Goal: Task Accomplishment & Management: Use online tool/utility

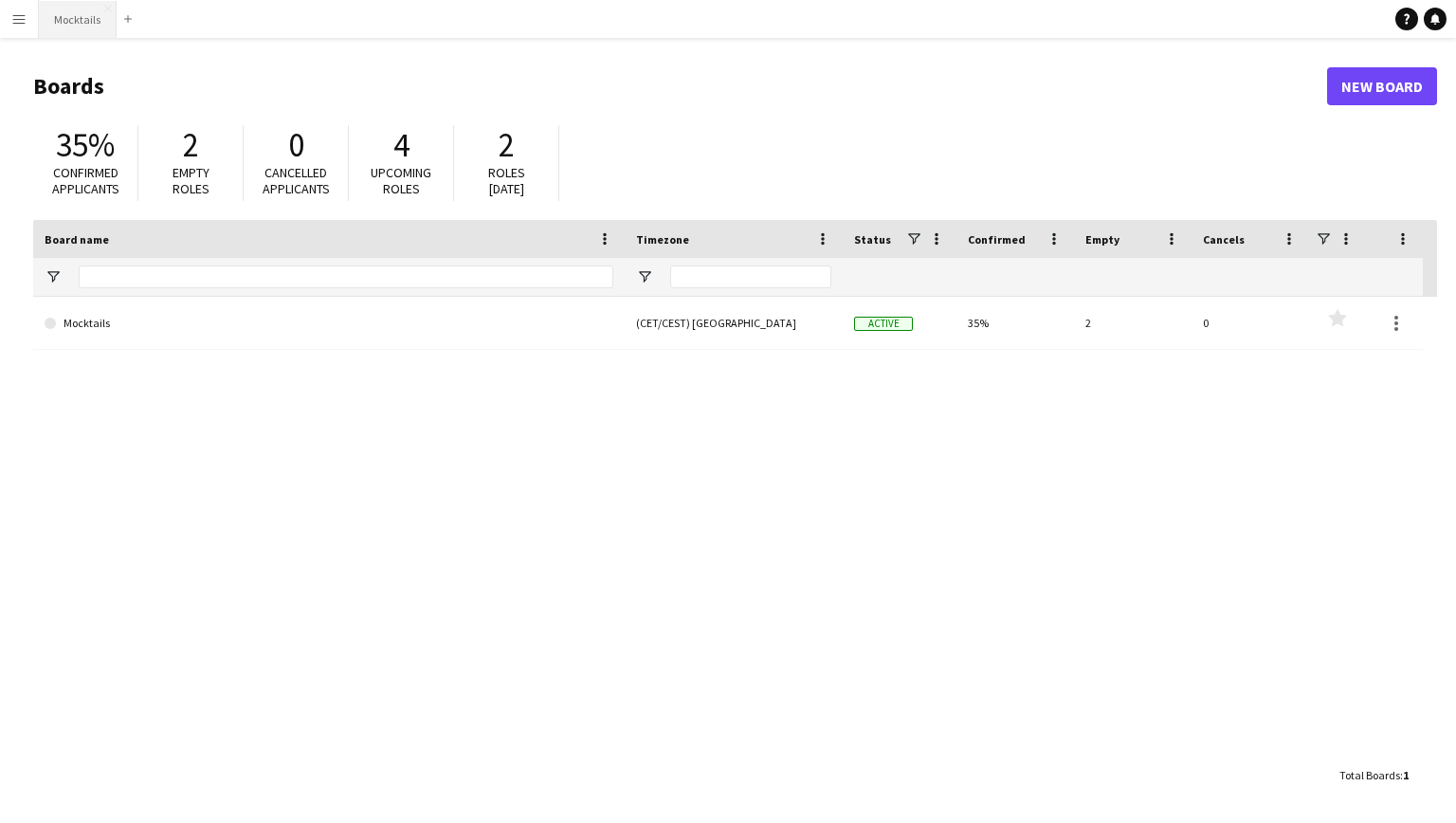
click at [43, 16] on button "Mocktails Close" at bounding box center [78, 19] width 78 height 37
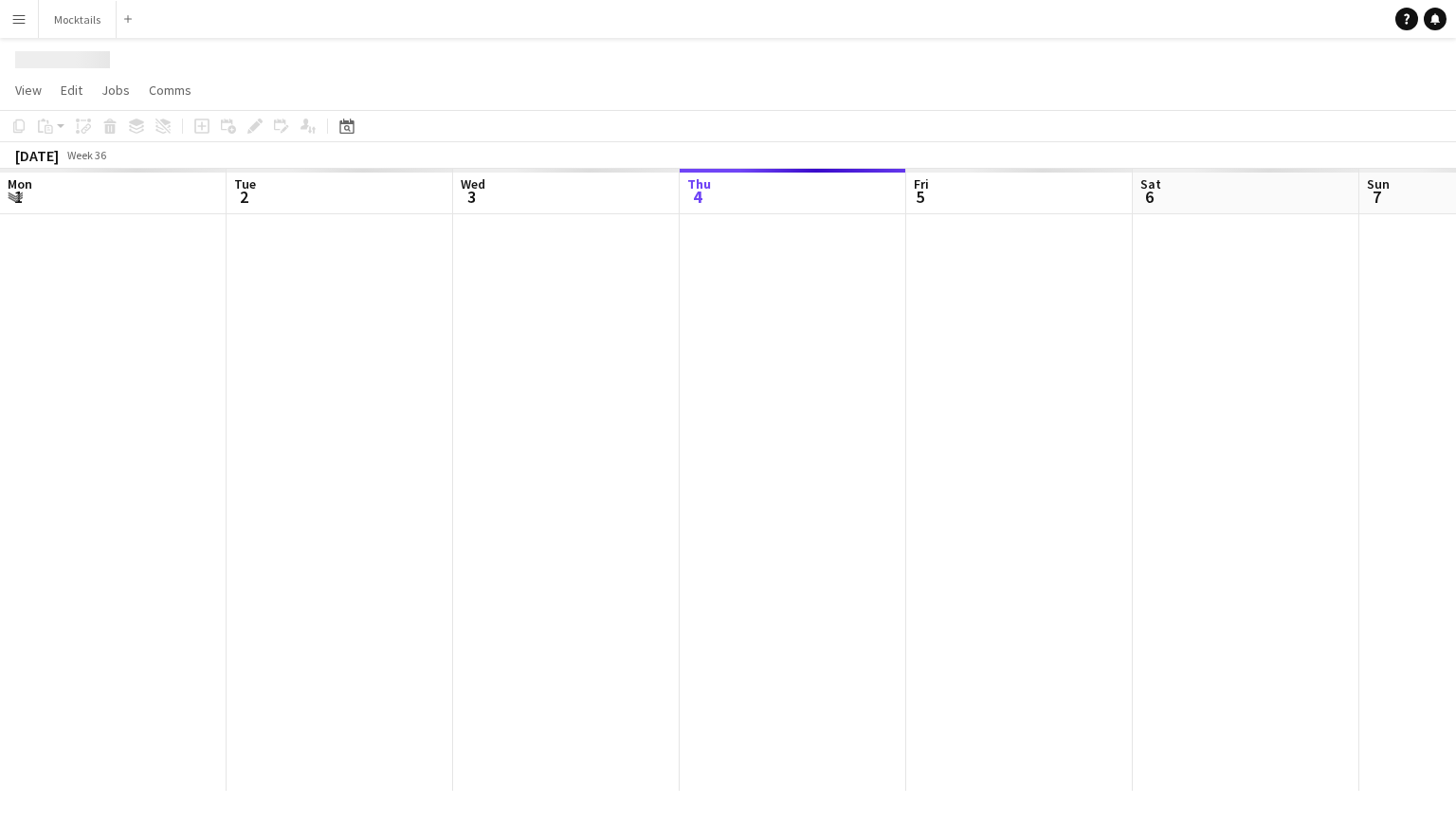
scroll to position [0, 453]
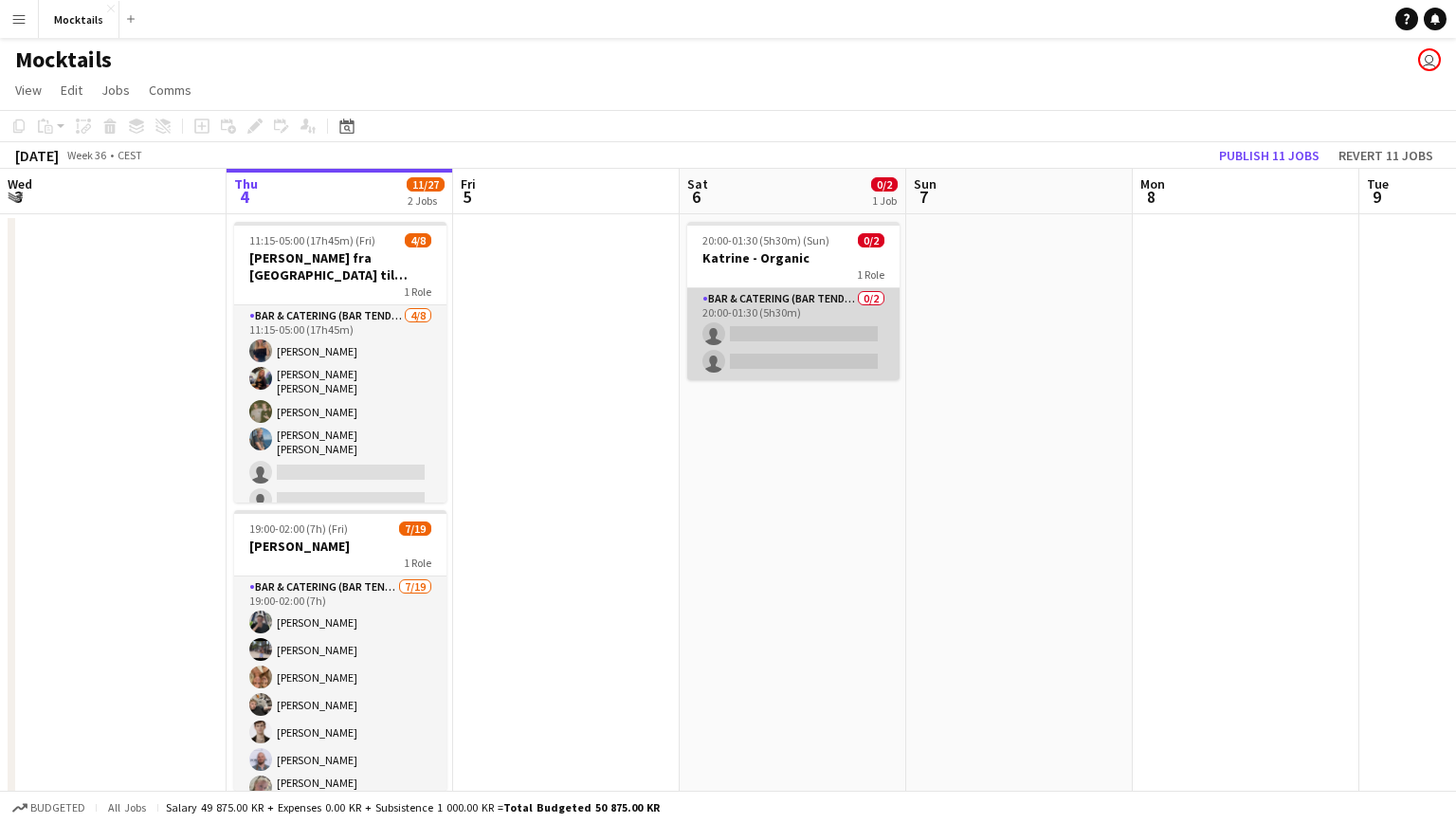
click at [787, 330] on app-card-role "Bar & Catering (Bar Tender) 0/2 20:00-01:30 (5h30m) single-neutral-actions sing…" at bounding box center [793, 334] width 213 height 92
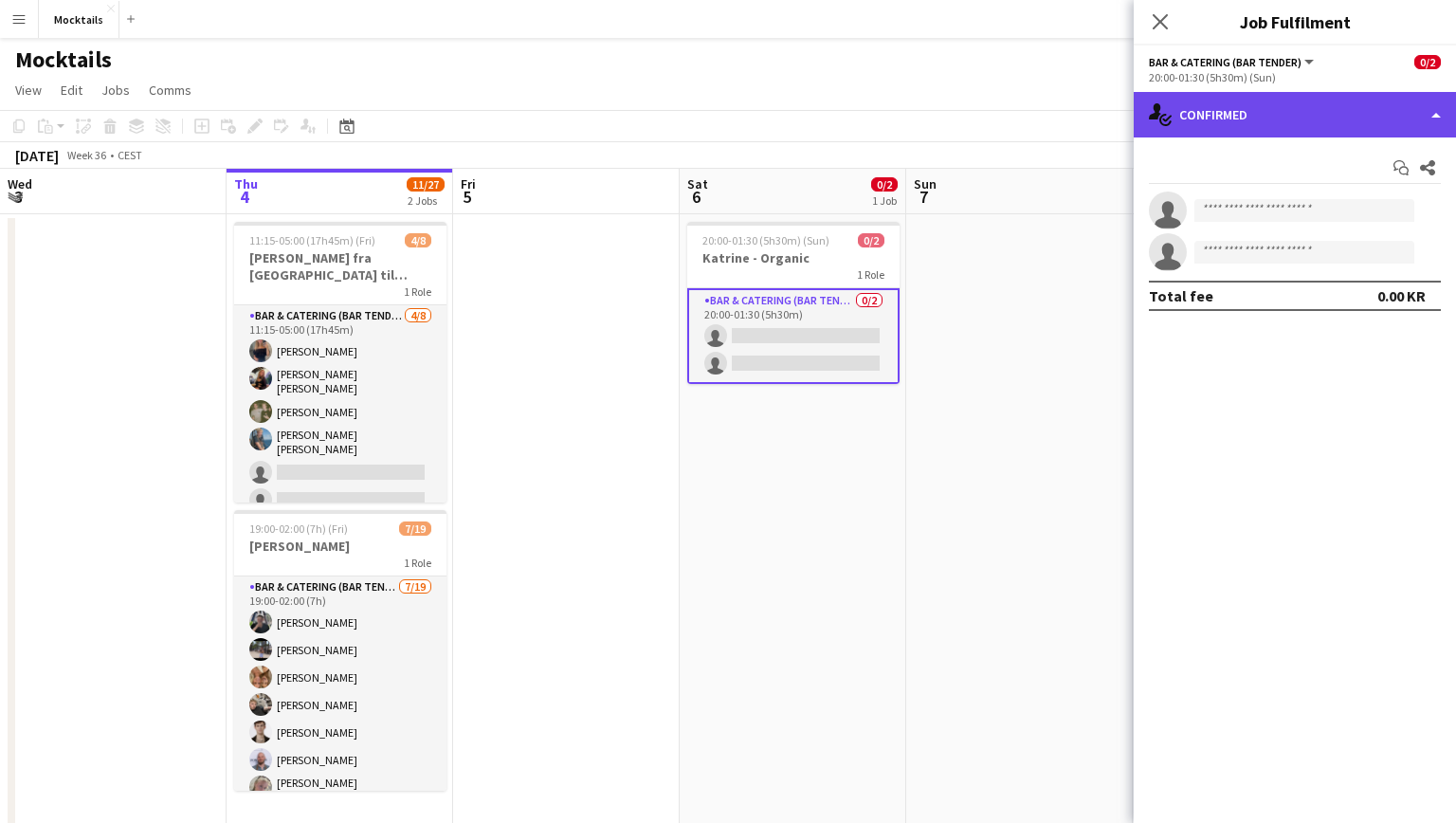
click at [1319, 121] on div "single-neutral-actions-check-2 Confirmed" at bounding box center [1294, 114] width 322 height 45
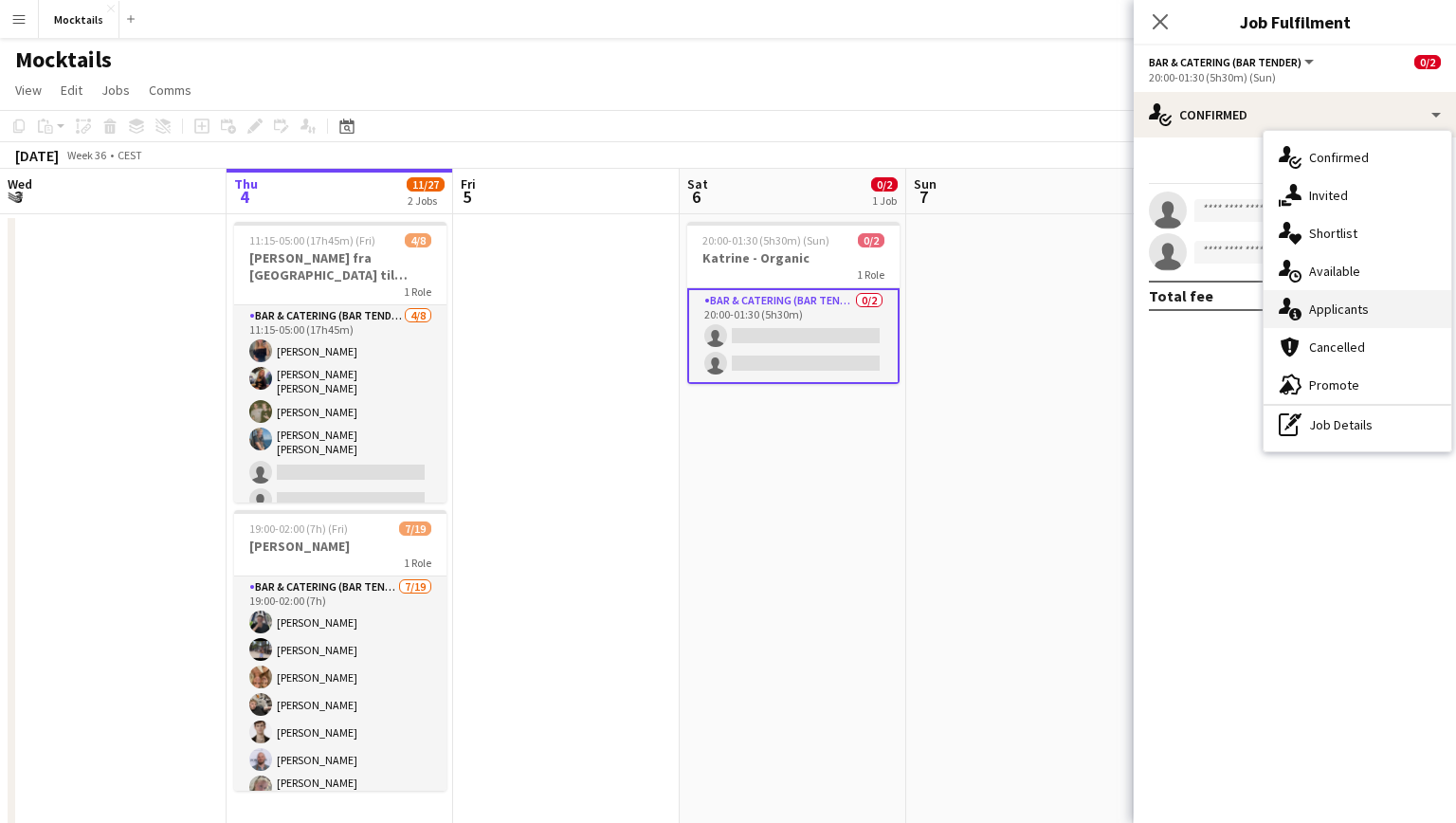
click at [1382, 312] on div "single-neutral-actions-information Applicants" at bounding box center [1357, 309] width 188 height 38
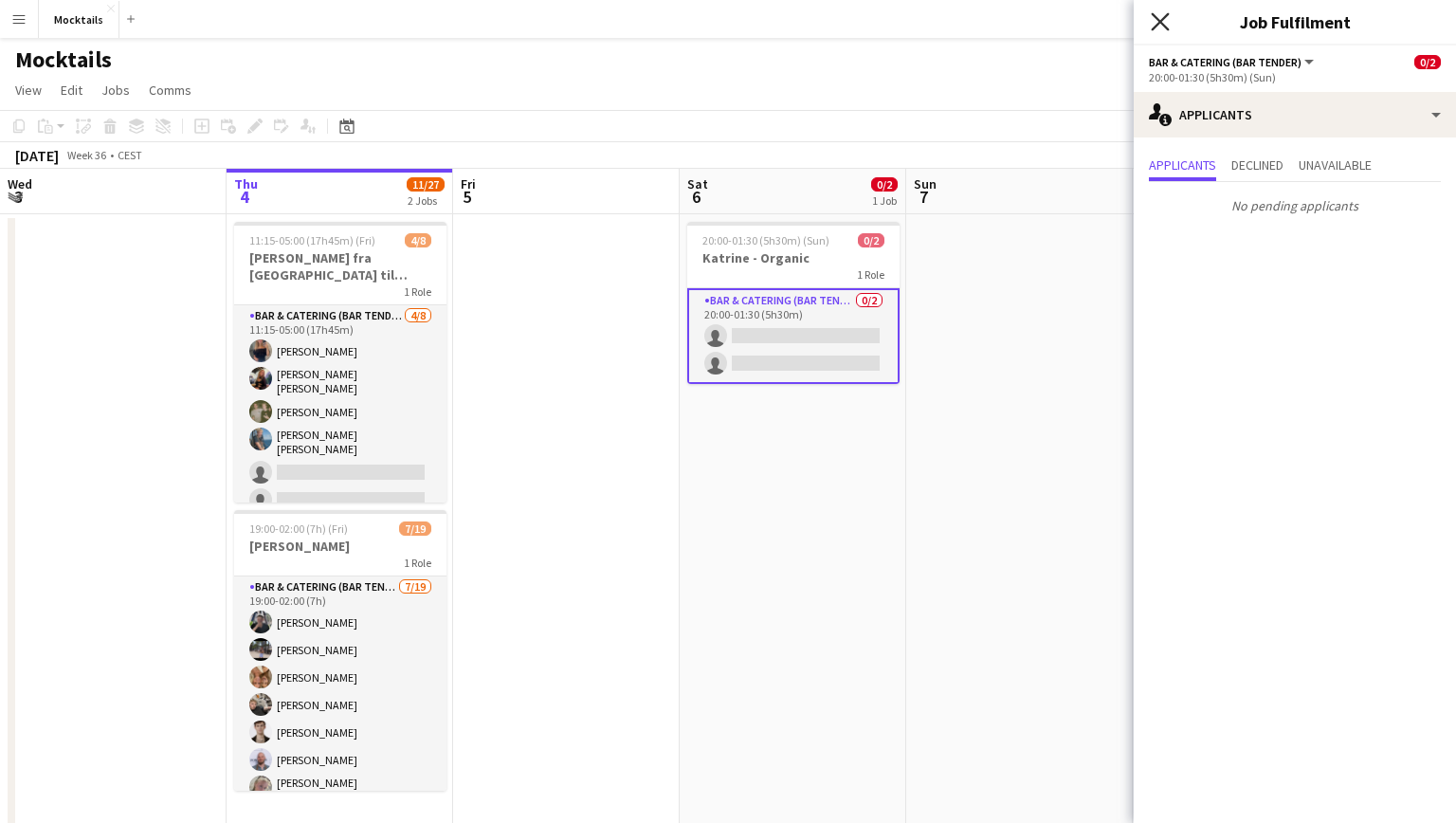
click at [1160, 21] on icon at bounding box center [1159, 21] width 18 height 18
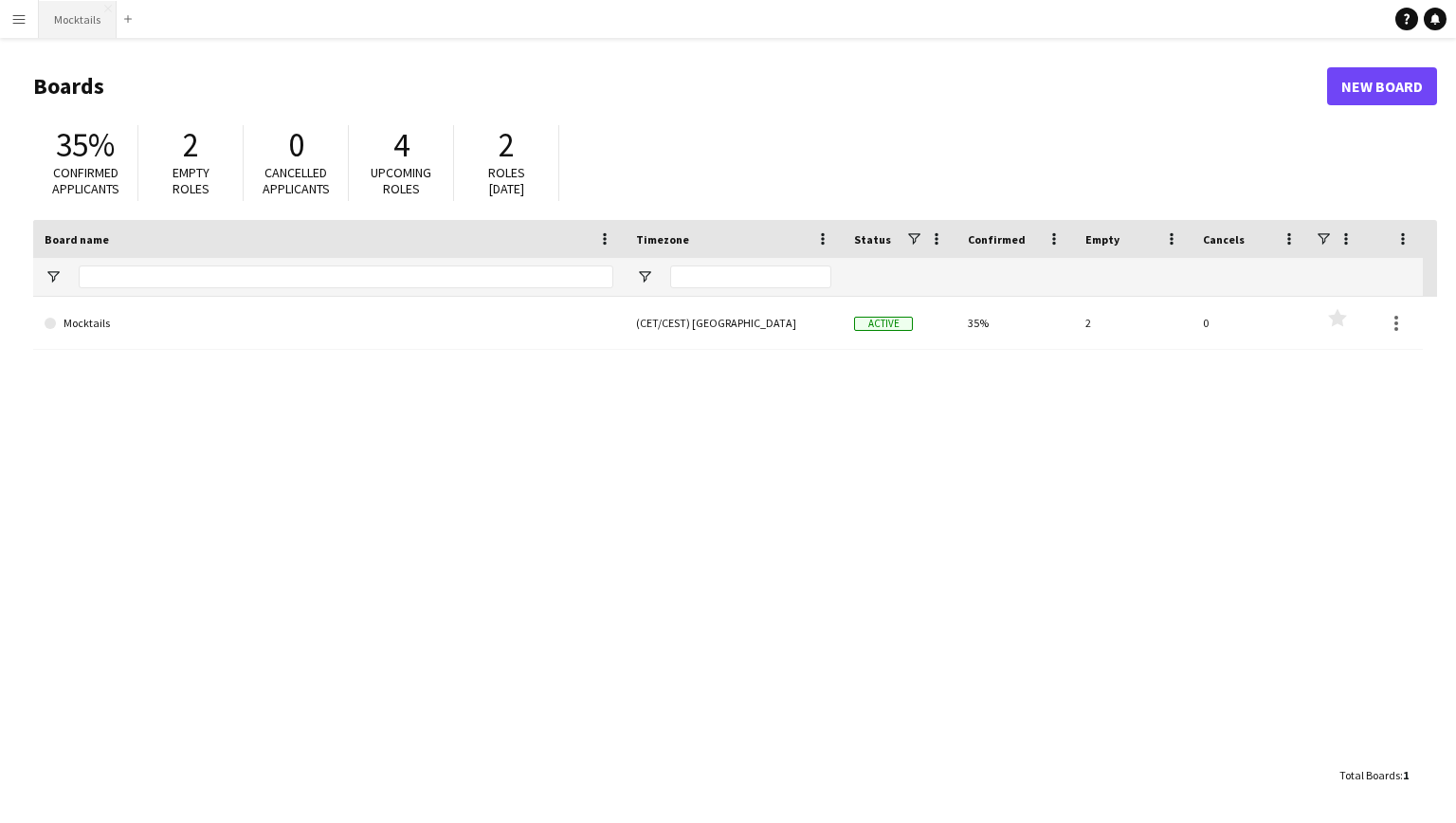
click at [77, 14] on button "Mocktails Close" at bounding box center [78, 19] width 78 height 37
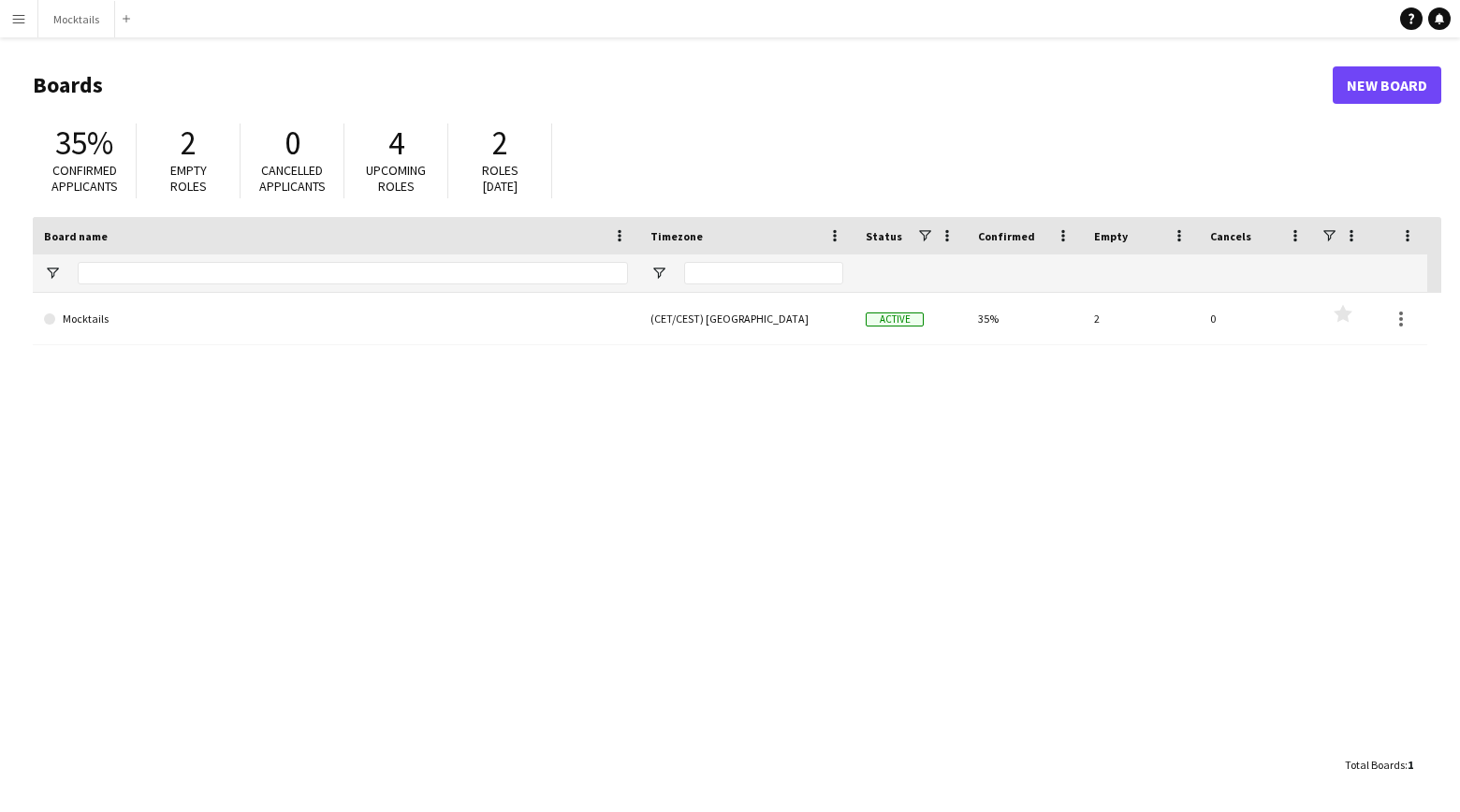
click at [13, 17] on app-icon "Menu" at bounding box center [19, 19] width 15 height 15
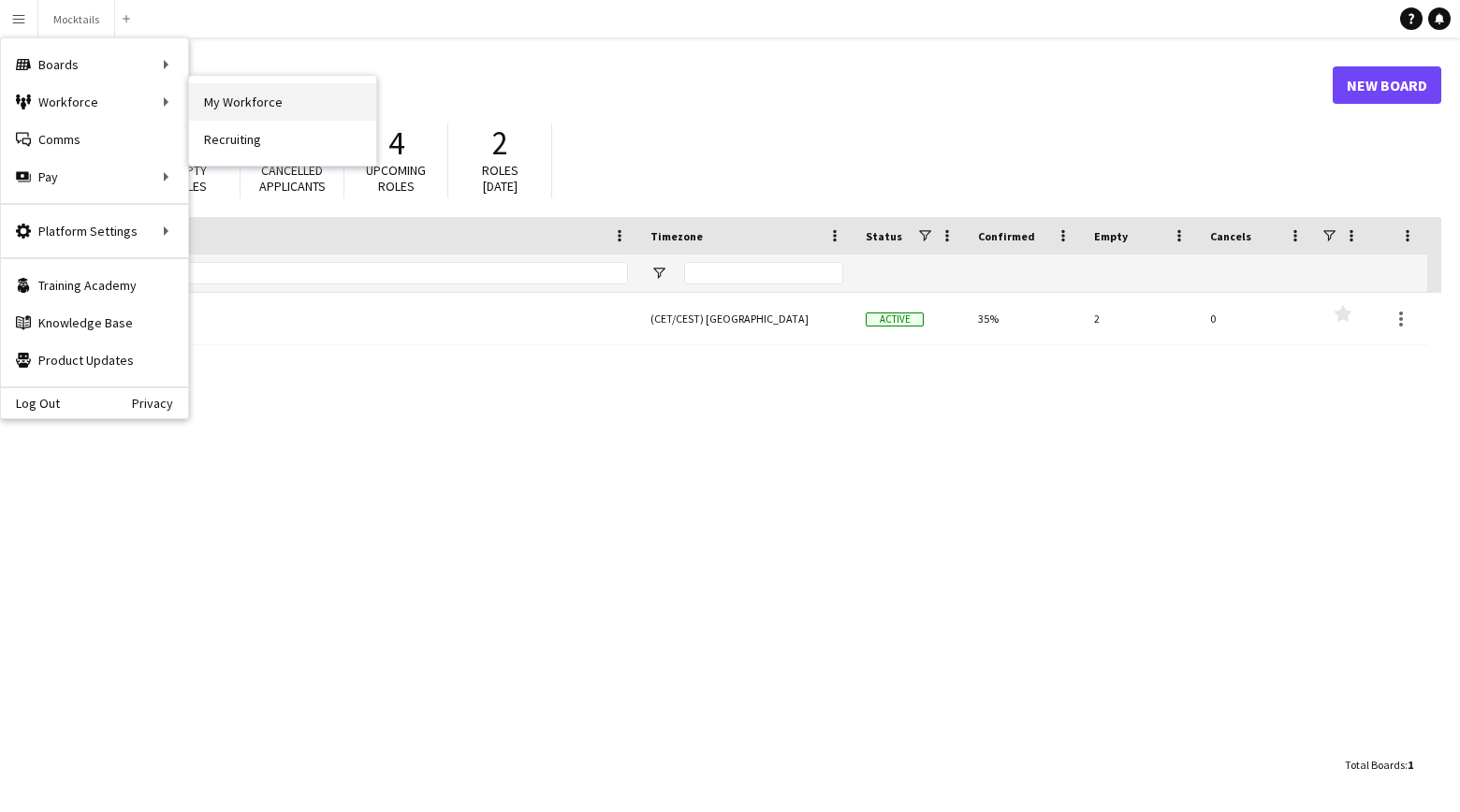
click at [223, 98] on link "My Workforce" at bounding box center [283, 102] width 187 height 38
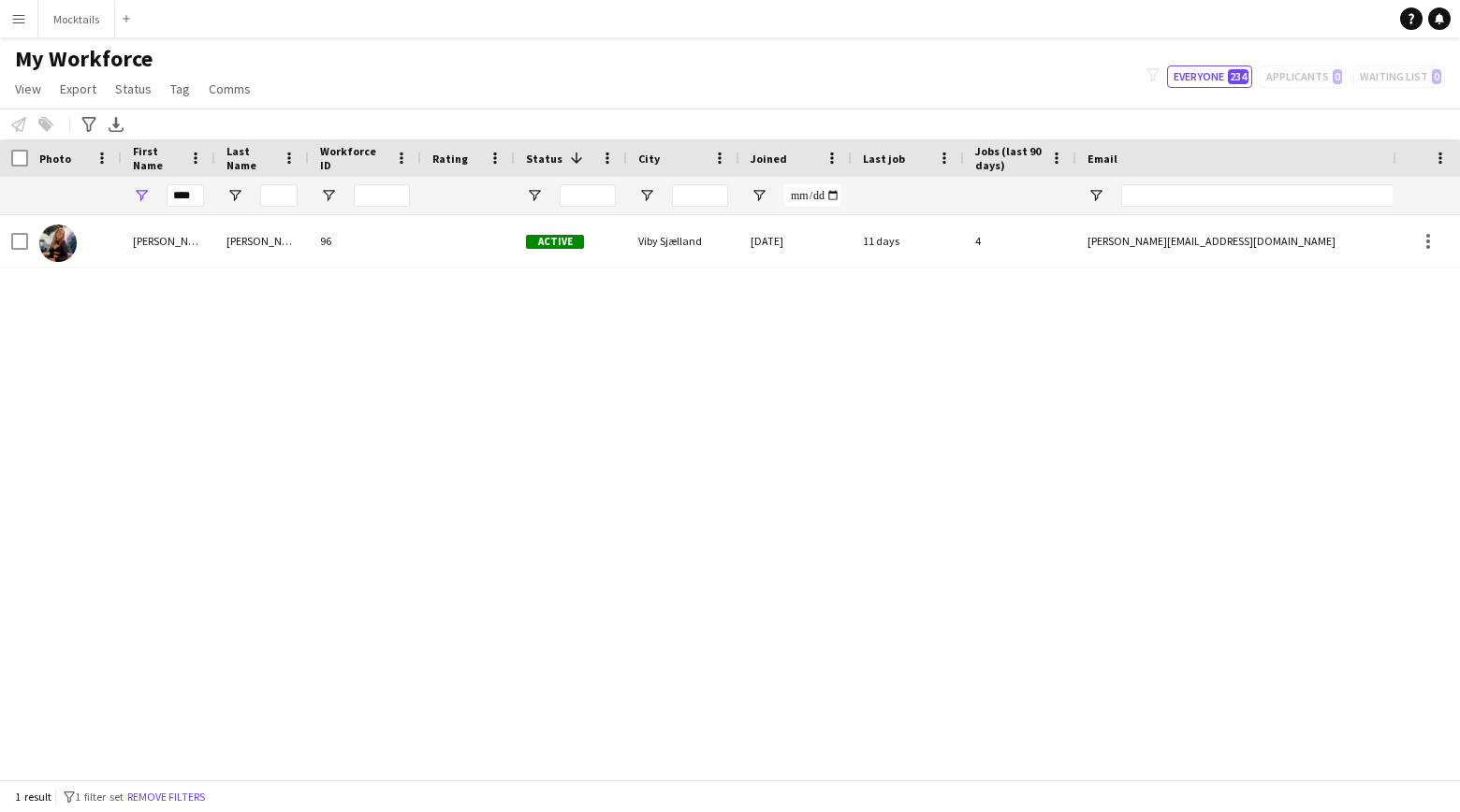
click at [22, 27] on button "Menu" at bounding box center [19, 19] width 38 height 38
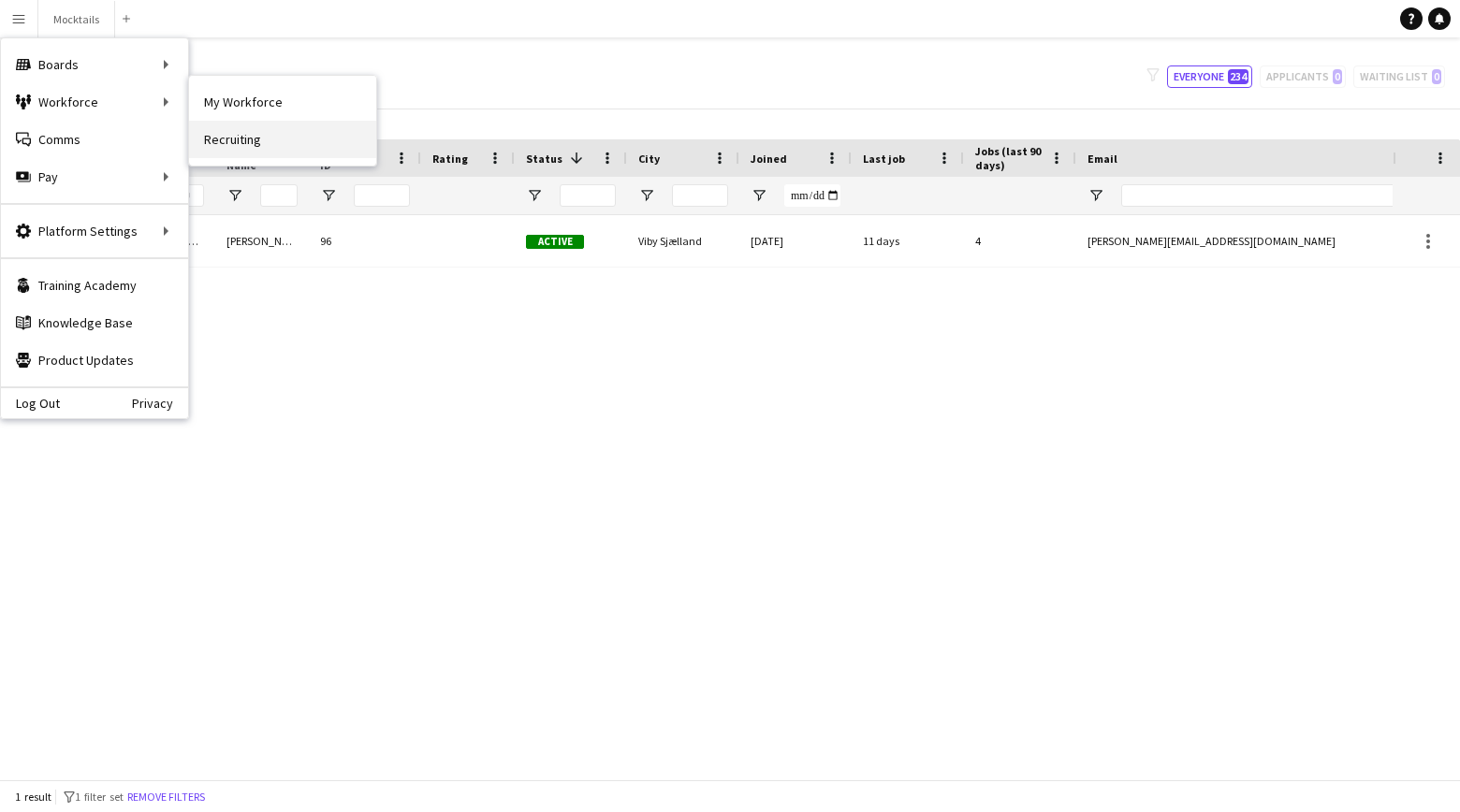
click at [242, 155] on link "Recruiting" at bounding box center [283, 140] width 187 height 38
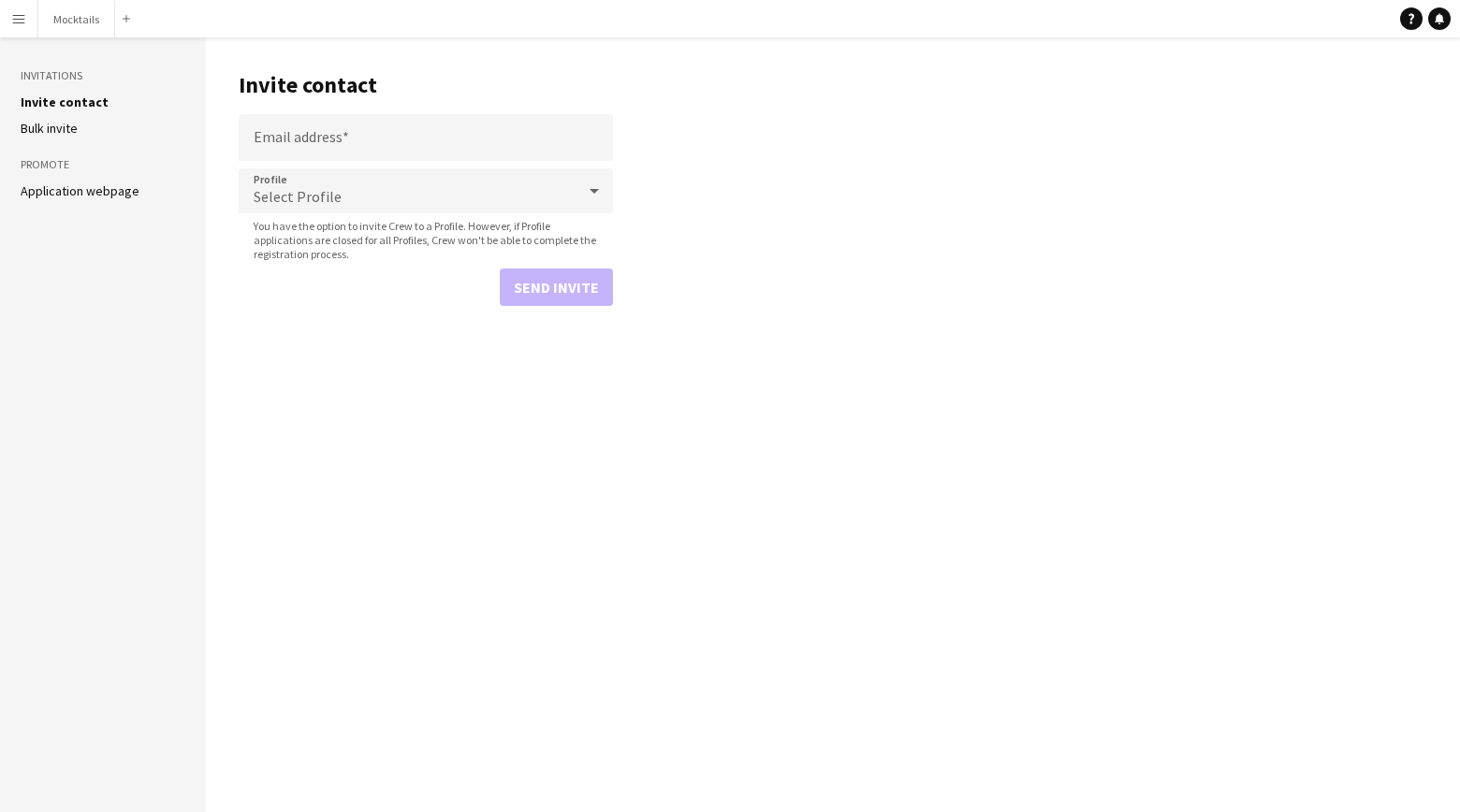
click at [42, 192] on link "Application webpage" at bounding box center [80, 191] width 119 height 17
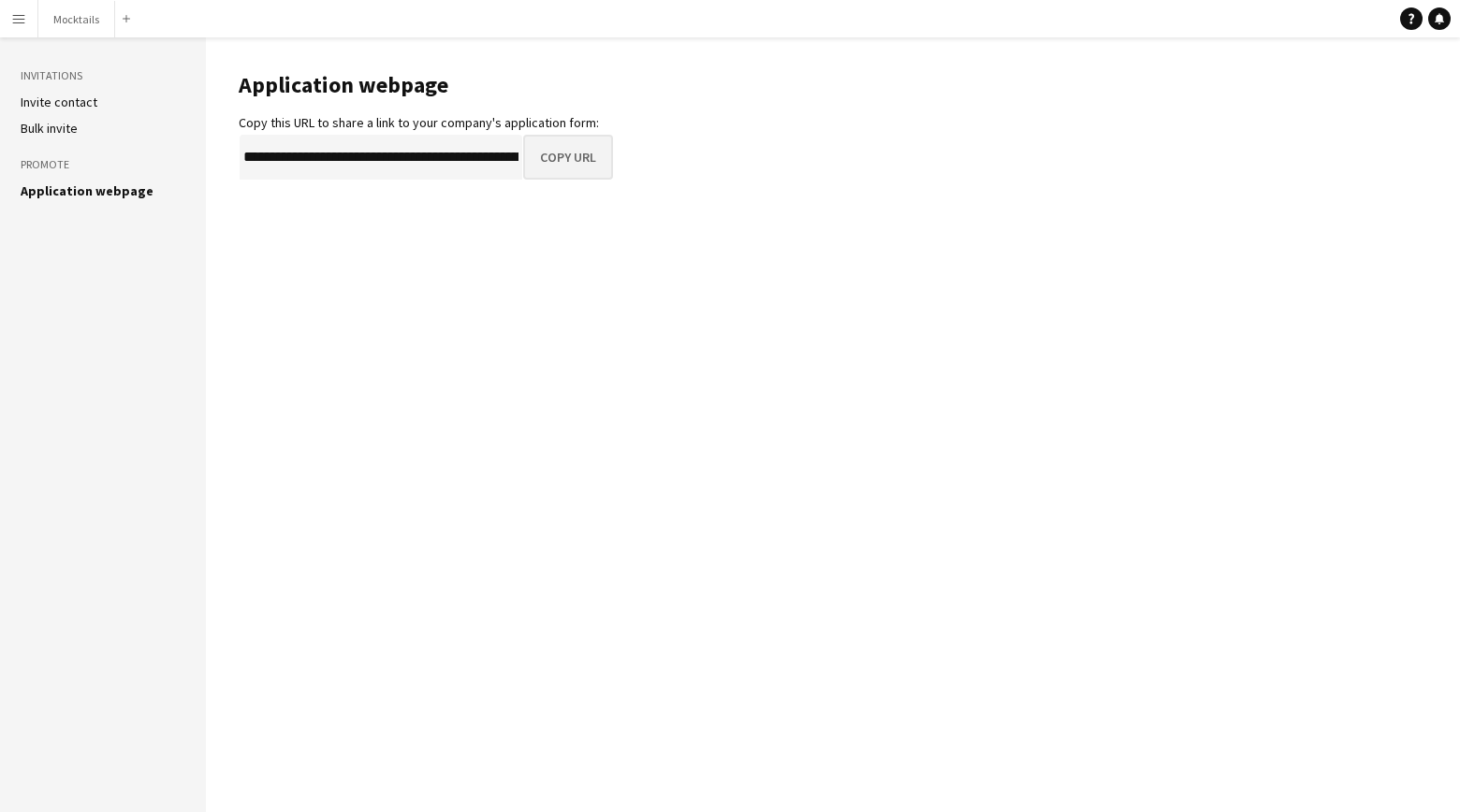
click at [577, 164] on button "Copy URL" at bounding box center [567, 156] width 90 height 44
